Goal: Task Accomplishment & Management: Manage account settings

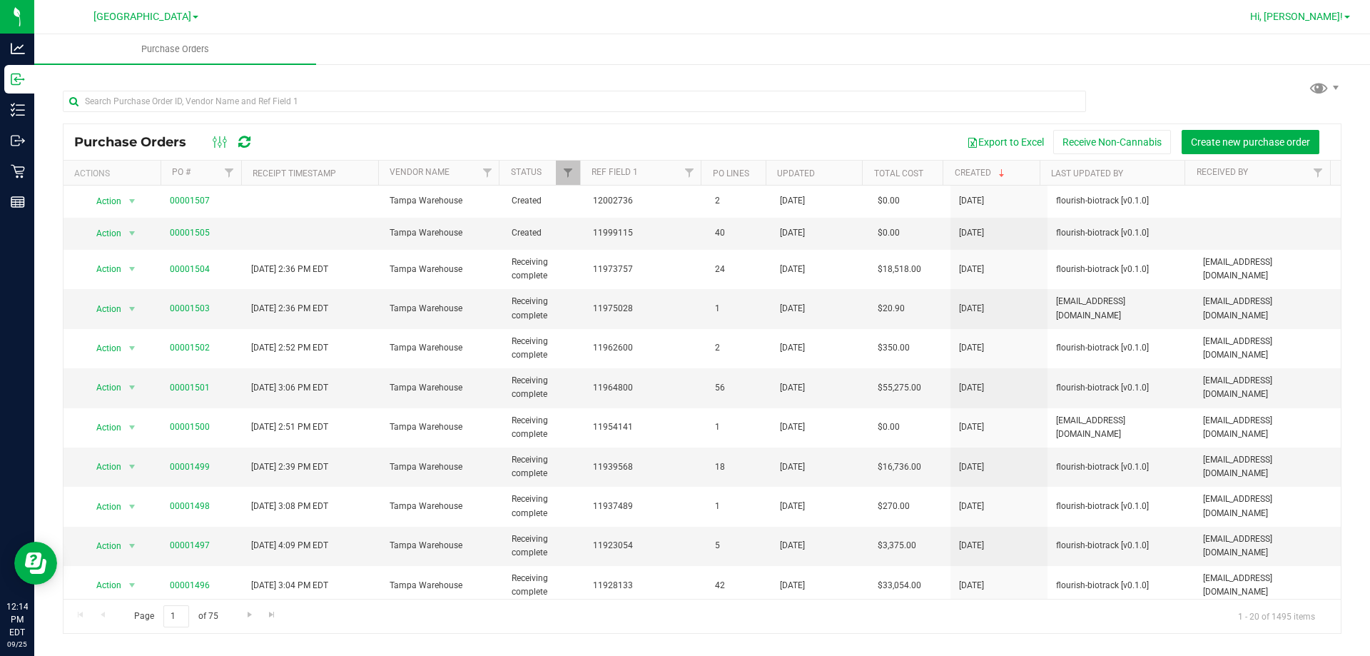
click at [1344, 16] on link "Hi, [PERSON_NAME]!" at bounding box center [1299, 16] width 111 height 15
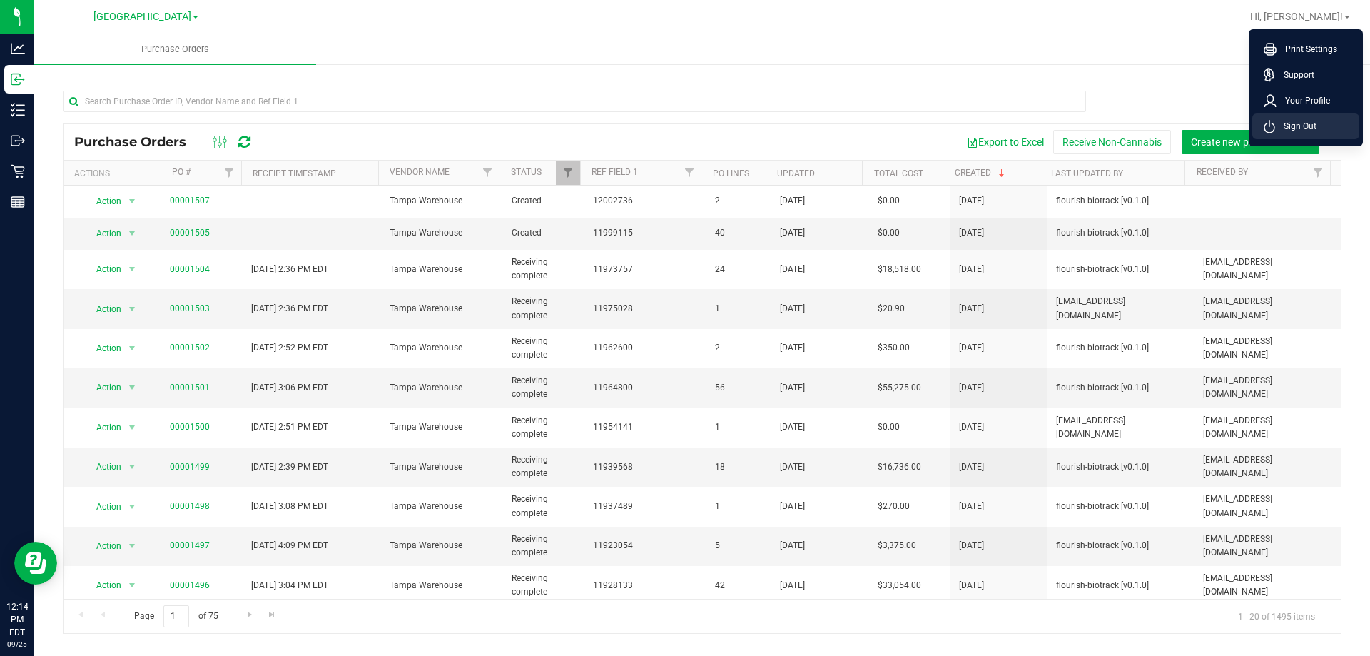
click at [1290, 120] on span "Sign Out" at bounding box center [1295, 126] width 41 height 14
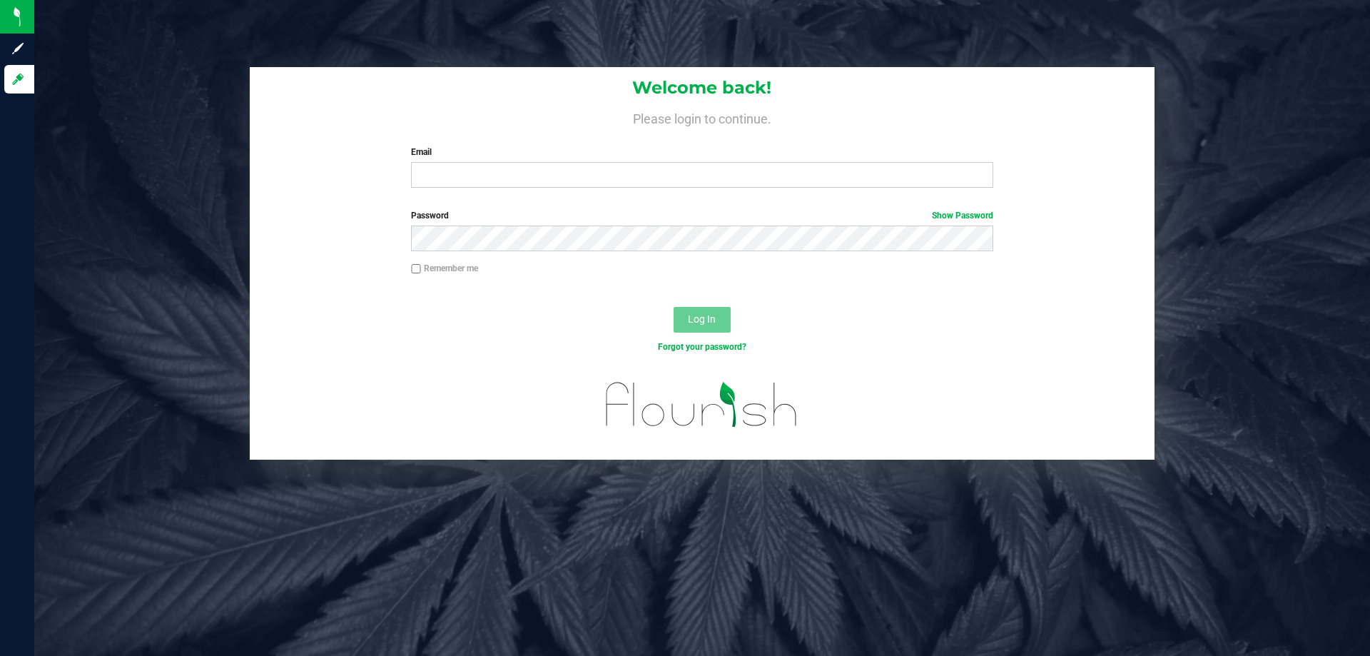
click at [465, 161] on div "Email Required Please format your email correctly." at bounding box center [701, 167] width 603 height 42
click at [470, 173] on input "Email" at bounding box center [701, 175] width 581 height 26
type input "[EMAIL_ADDRESS][DOMAIN_NAME]"
click at [673, 307] on button "Log In" at bounding box center [701, 320] width 57 height 26
